Goal: Information Seeking & Learning: Learn about a topic

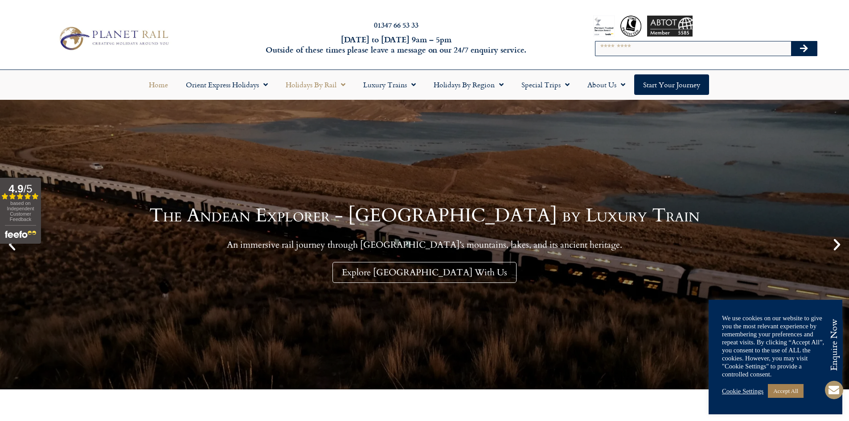
click at [335, 86] on link "Holidays by Rail" at bounding box center [316, 84] width 78 height 20
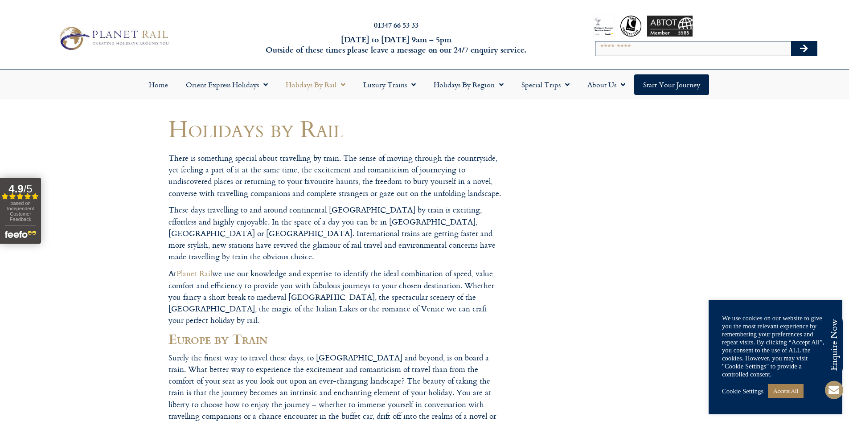
click at [739, 391] on link "Cookie Settings" at bounding box center [742, 391] width 41 height 8
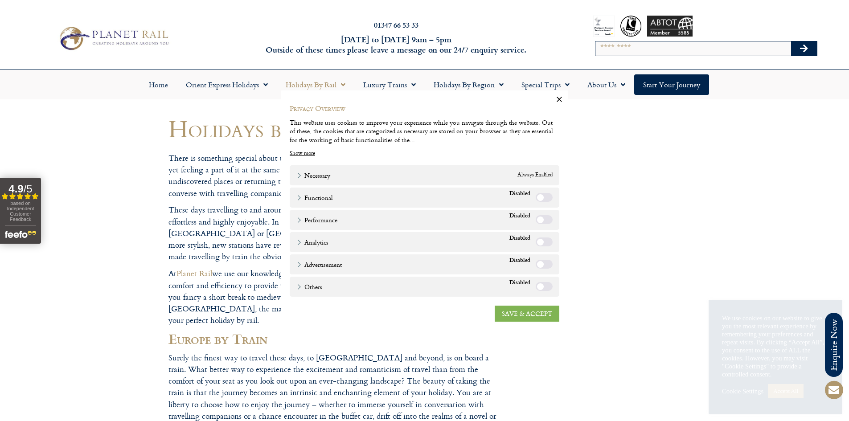
click at [524, 315] on link "SAVE & ACCEPT" at bounding box center [526, 314] width 65 height 16
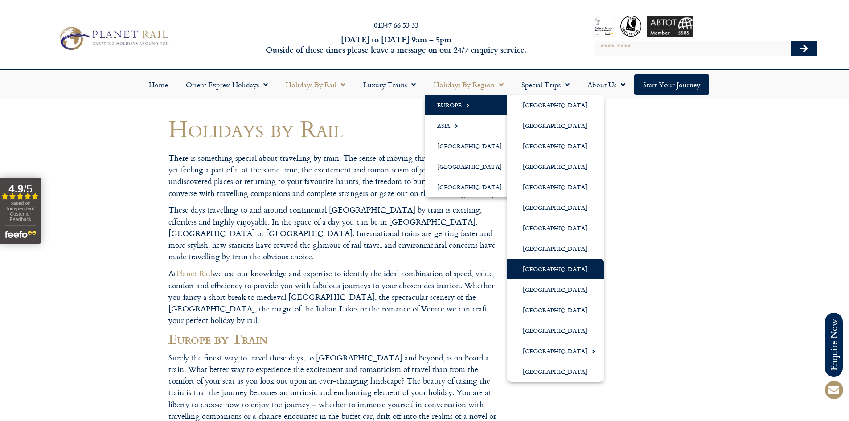
click at [561, 271] on link "[GEOGRAPHIC_DATA]" at bounding box center [555, 269] width 98 height 20
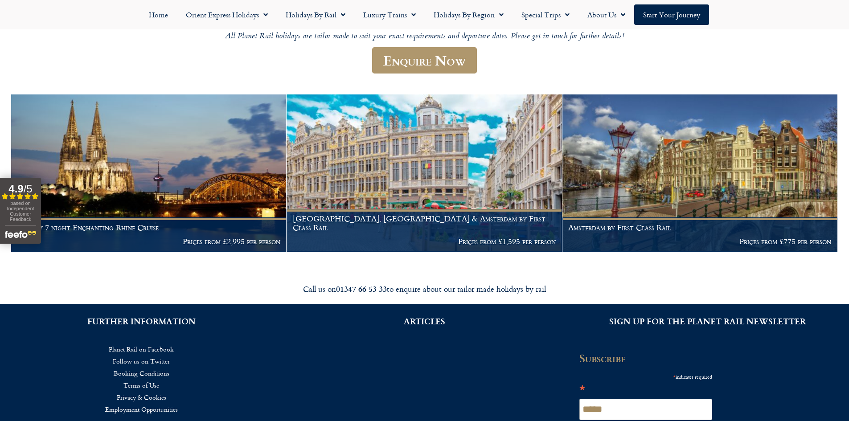
scroll to position [134, 0]
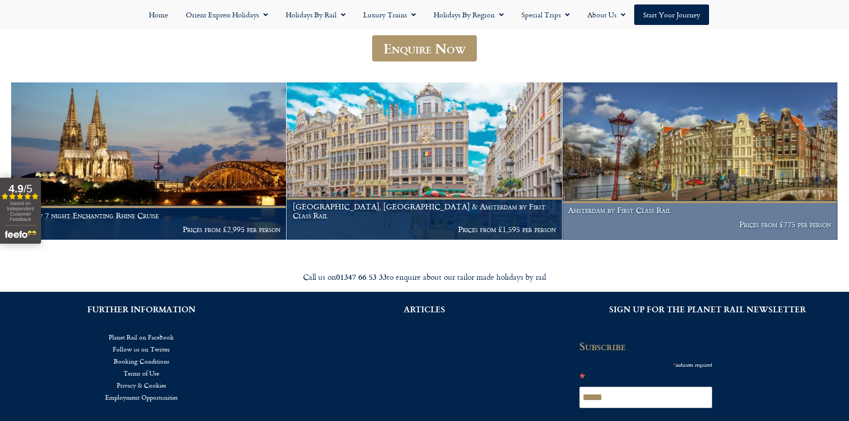
click at [710, 183] on img at bounding box center [699, 160] width 275 height 157
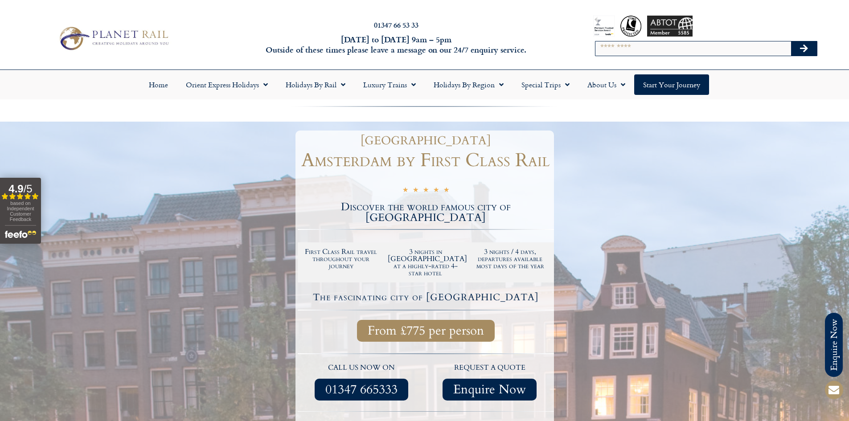
click at [675, 138] on div at bounding box center [424, 318] width 849 height 393
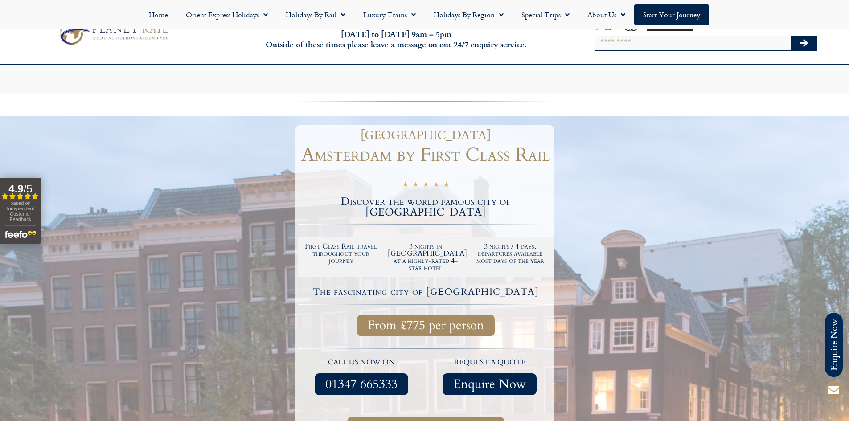
scroll to position [283, 0]
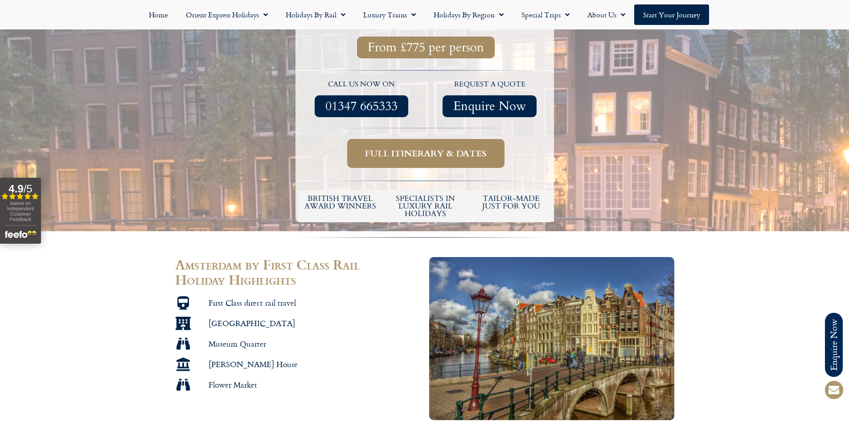
drag, startPoint x: 419, startPoint y: 137, endPoint x: 550, endPoint y: 143, distance: 131.1
click at [419, 148] on span "Full itinerary & dates" at bounding box center [426, 153] width 122 height 11
click at [426, 148] on span "Full itinerary & dates" at bounding box center [426, 153] width 122 height 11
click at [726, 253] on section "Amsterdam by First Class Rail Holiday Highlights First Class direct rail travel…" at bounding box center [424, 339] width 849 height 172
click at [443, 148] on span "Full itinerary & dates" at bounding box center [426, 153] width 122 height 11
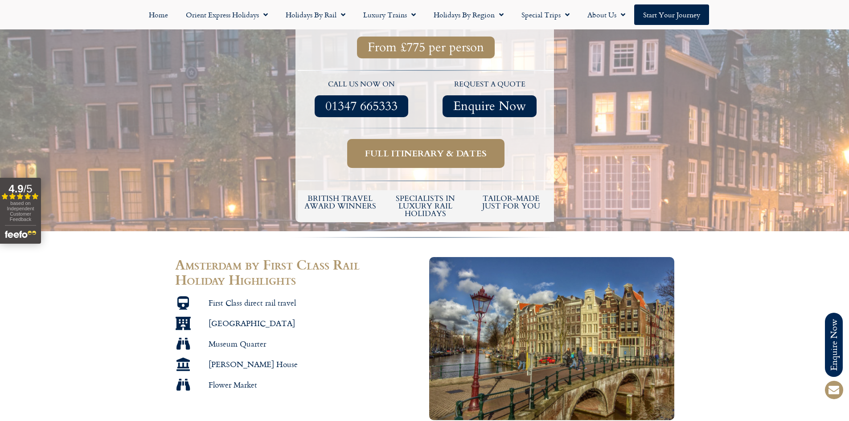
click at [415, 148] on span "Full itinerary & dates" at bounding box center [426, 153] width 122 height 11
click at [437, 148] on span "Full itinerary & dates" at bounding box center [426, 153] width 122 height 11
click at [487, 101] on span "Enquire Now" at bounding box center [489, 106] width 73 height 11
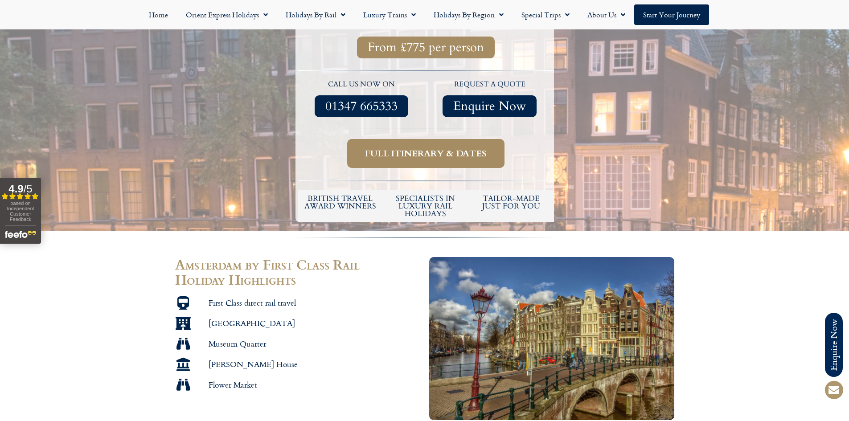
click at [405, 148] on span "Full itinerary & dates" at bounding box center [426, 153] width 122 height 11
click at [427, 148] on span "Full itinerary & dates" at bounding box center [426, 153] width 122 height 11
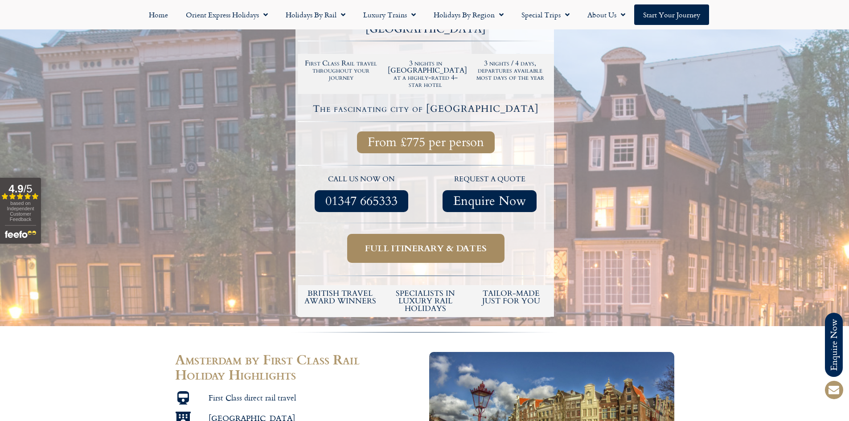
scroll to position [223, 0]
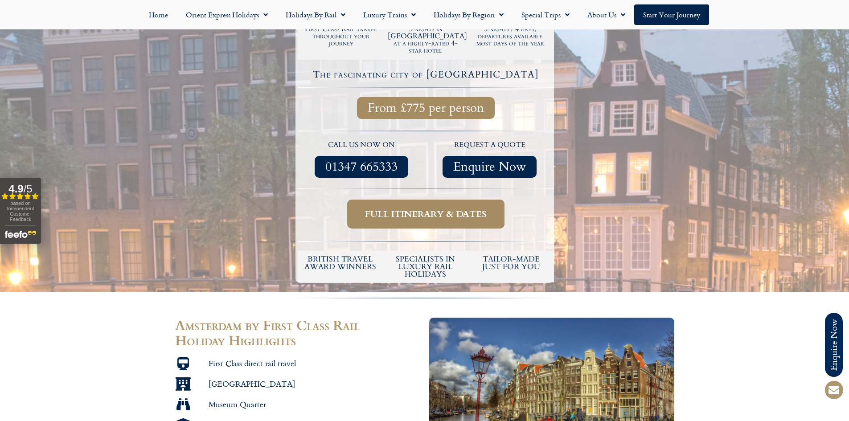
click at [419, 102] on span "From £775 per person" at bounding box center [425, 107] width 116 height 11
click at [429, 208] on span "Full itinerary & dates" at bounding box center [426, 213] width 122 height 11
click at [379, 208] on span "Full itinerary & dates" at bounding box center [426, 213] width 122 height 11
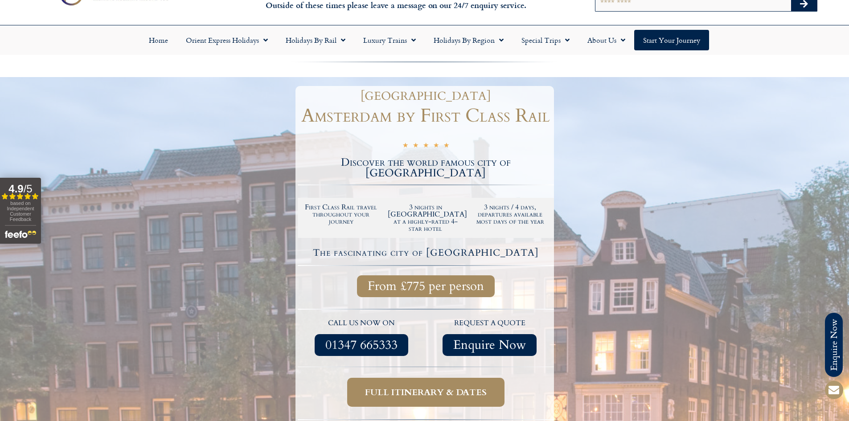
scroll to position [0, 0]
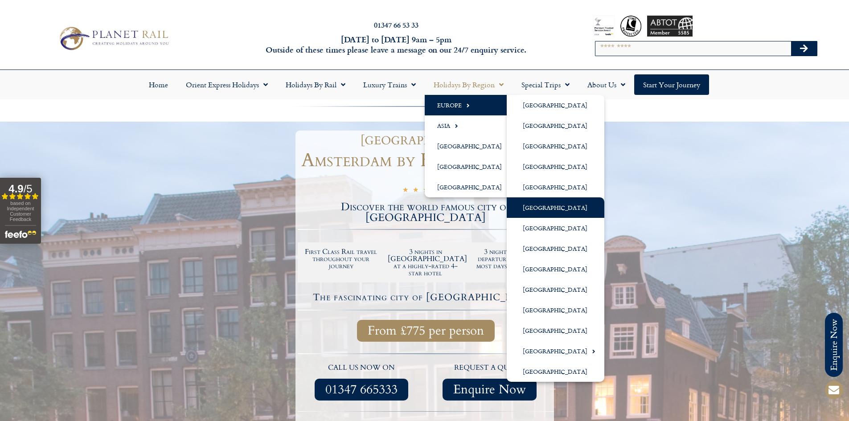
click at [548, 207] on link "[GEOGRAPHIC_DATA]" at bounding box center [555, 207] width 98 height 20
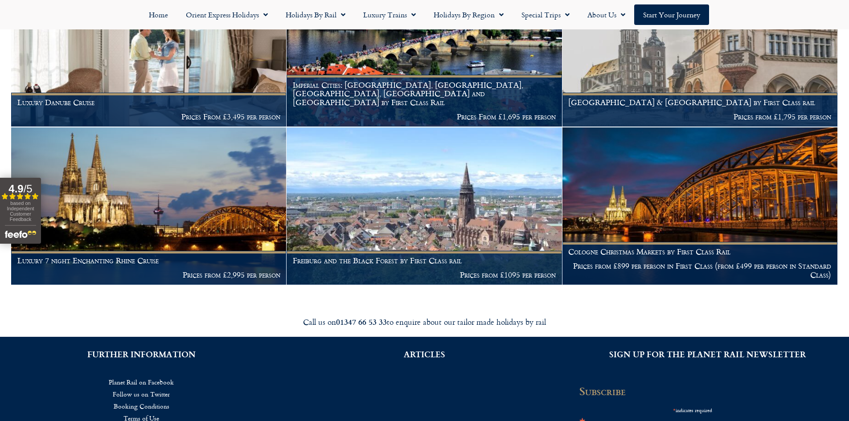
scroll to position [445, 0]
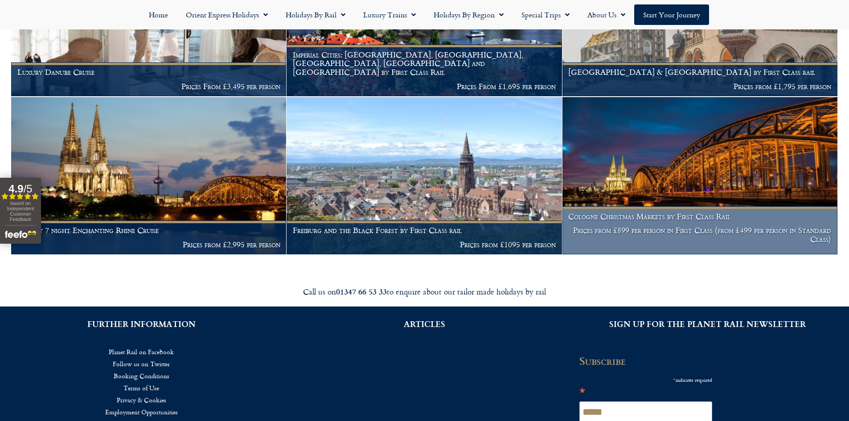
click at [705, 172] on img at bounding box center [699, 175] width 275 height 157
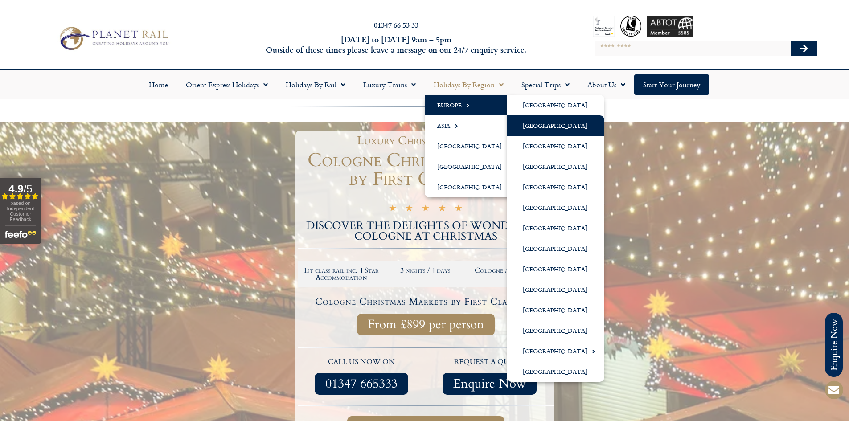
click at [543, 125] on link "[GEOGRAPHIC_DATA]" at bounding box center [555, 125] width 98 height 20
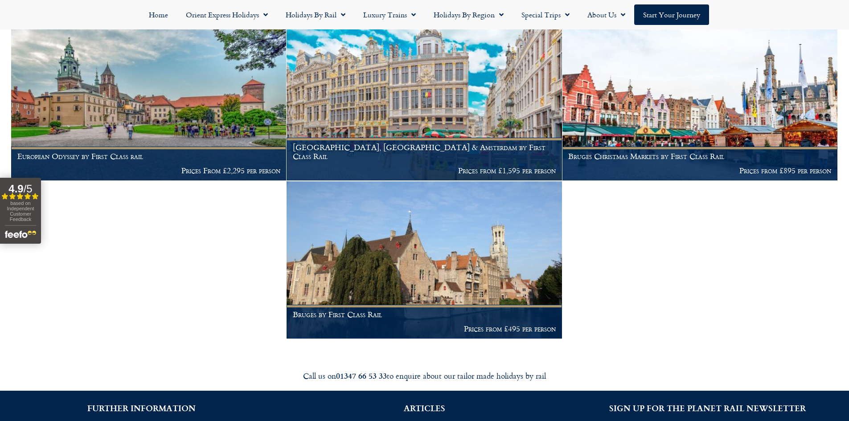
scroll to position [223, 0]
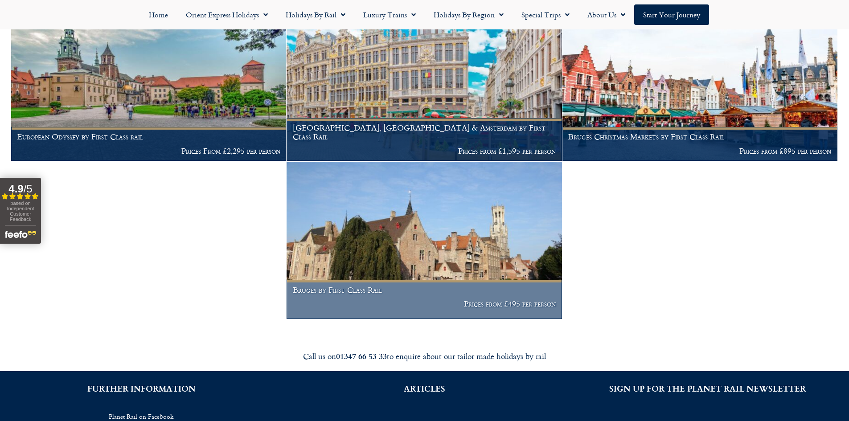
click at [428, 253] on img at bounding box center [423, 240] width 275 height 157
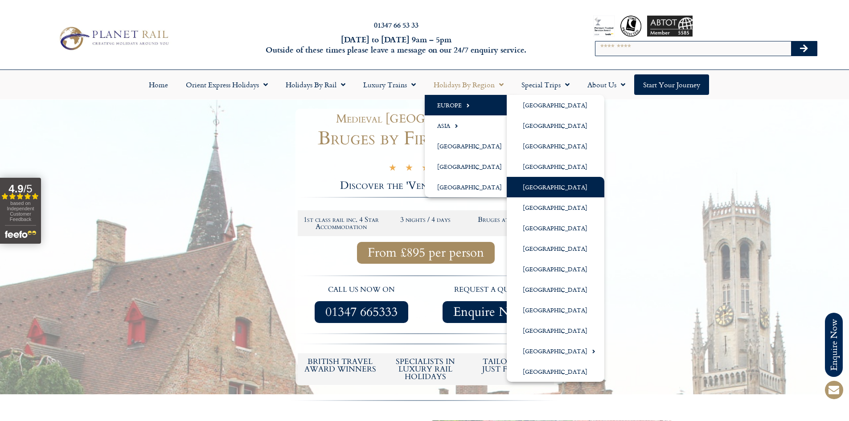
click at [555, 190] on link "[GEOGRAPHIC_DATA]" at bounding box center [555, 187] width 98 height 20
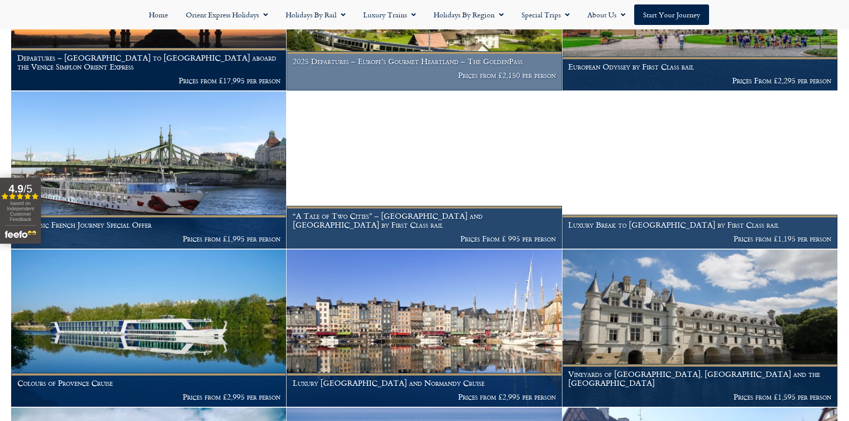
scroll to position [579, 0]
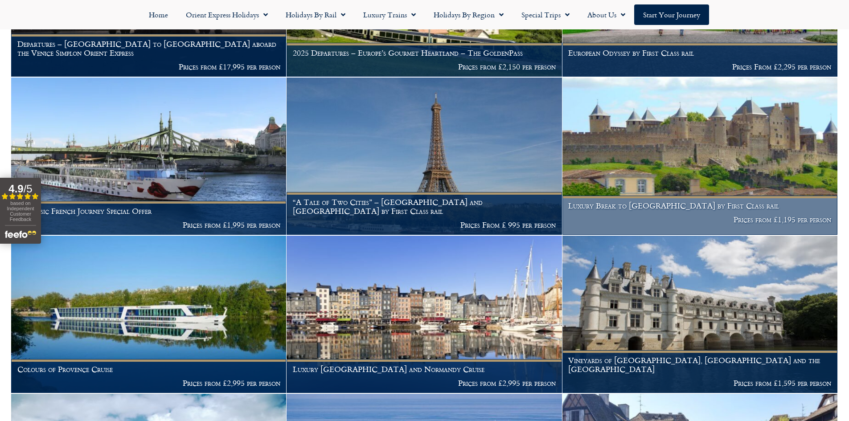
click at [637, 174] on img at bounding box center [699, 156] width 275 height 157
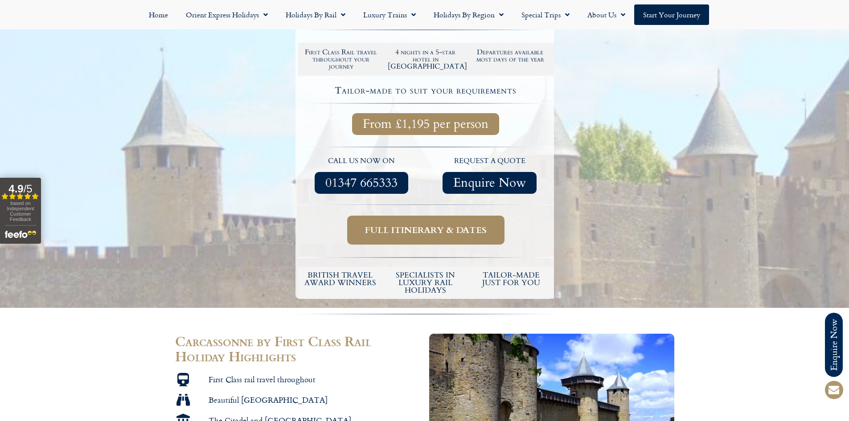
scroll to position [223, 0]
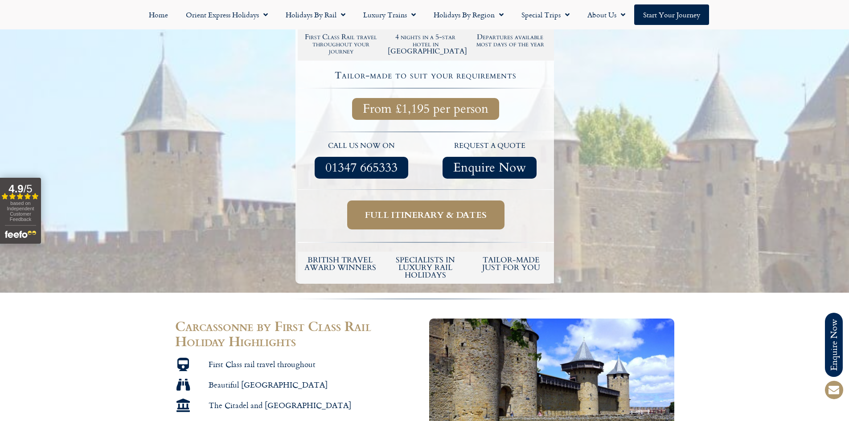
click at [394, 217] on span "Full itinerary & dates" at bounding box center [426, 214] width 122 height 11
click at [422, 213] on span "Full itinerary & dates" at bounding box center [426, 214] width 122 height 11
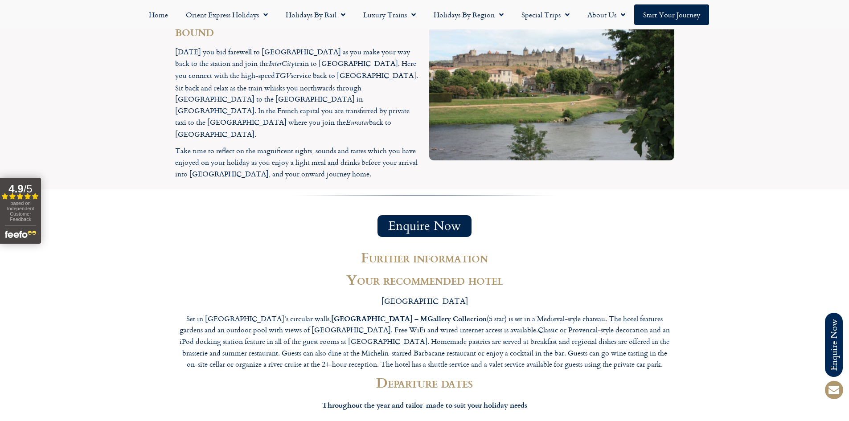
scroll to position [1292, 0]
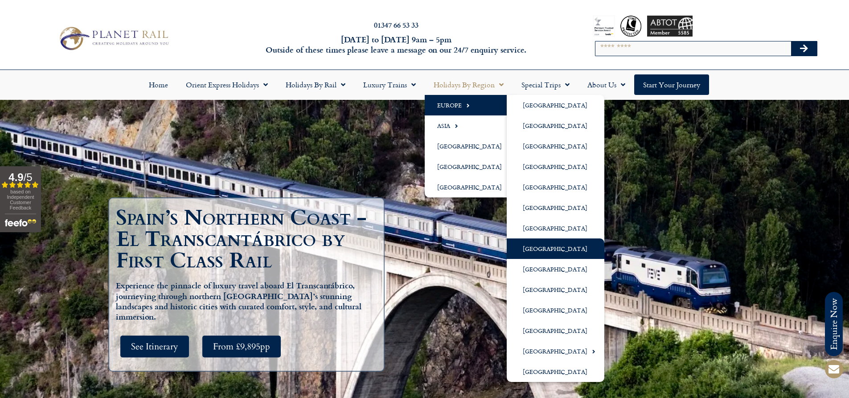
click at [554, 252] on link "[GEOGRAPHIC_DATA]" at bounding box center [555, 248] width 98 height 20
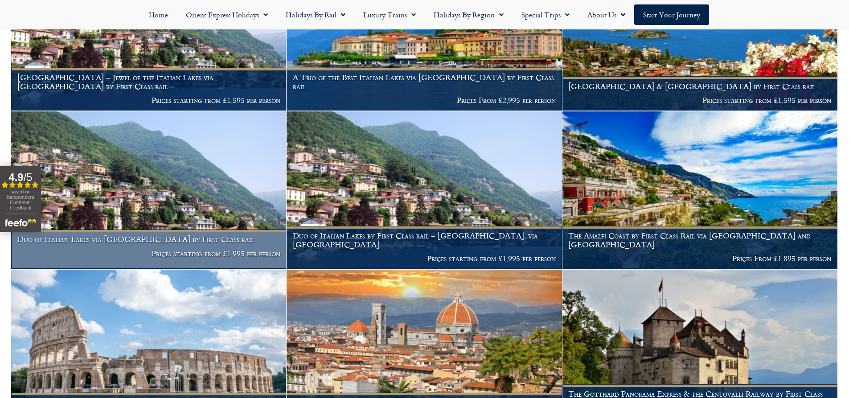
scroll to position [490, 0]
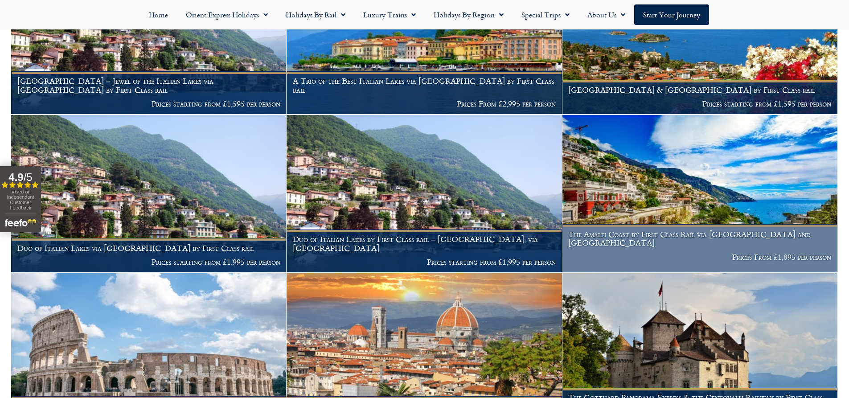
click at [660, 201] on img at bounding box center [699, 193] width 275 height 157
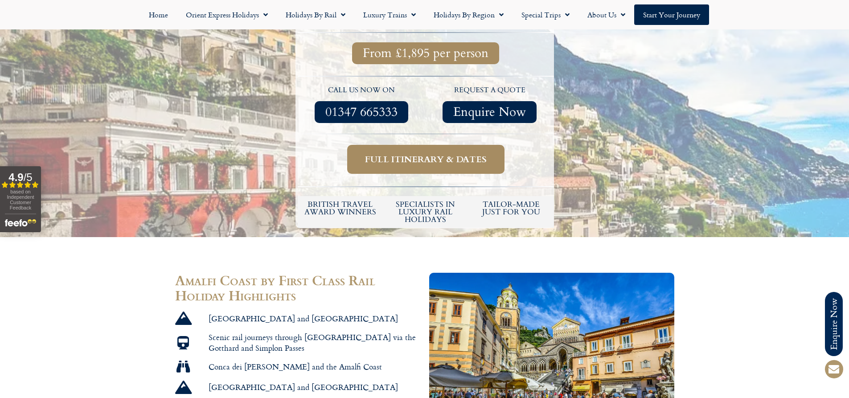
scroll to position [401, 0]
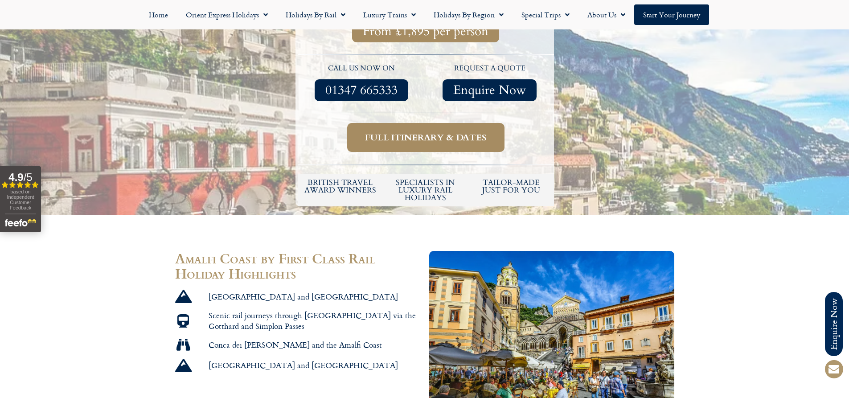
click at [430, 132] on span "Full itinerary & dates" at bounding box center [426, 137] width 122 height 11
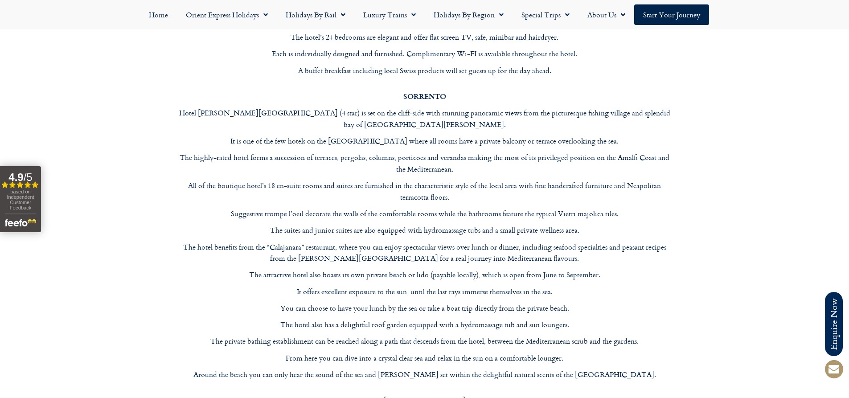
scroll to position [2810, 0]
